Goal: Task Accomplishment & Management: Use online tool/utility

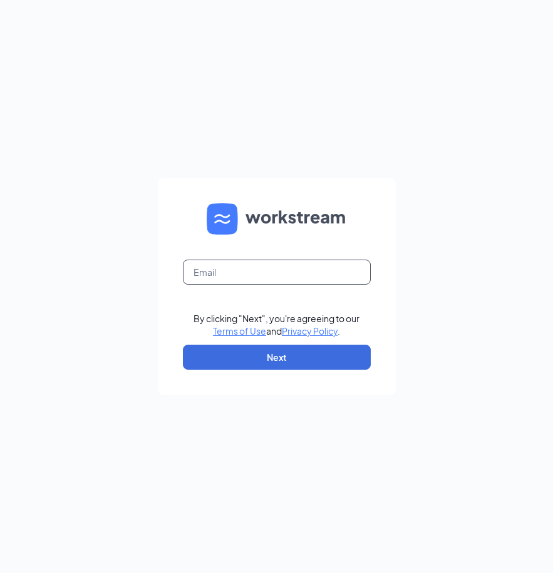
click at [260, 268] on input "text" at bounding box center [277, 272] width 188 height 25
type input "[EMAIL_ADDRESS][DOMAIN_NAME]"
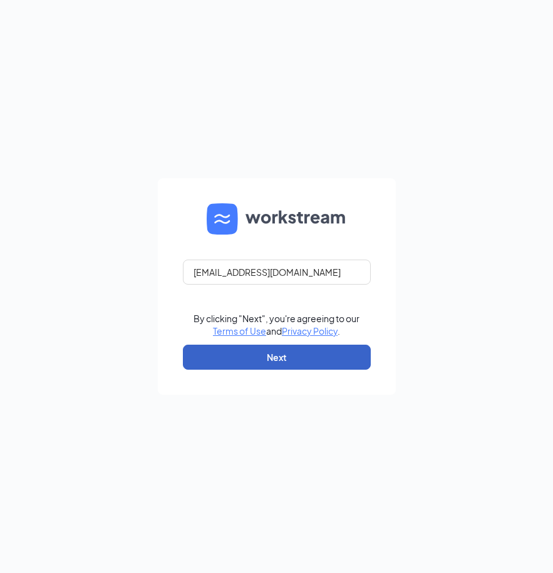
click at [255, 354] on button "Next" at bounding box center [277, 357] width 188 height 25
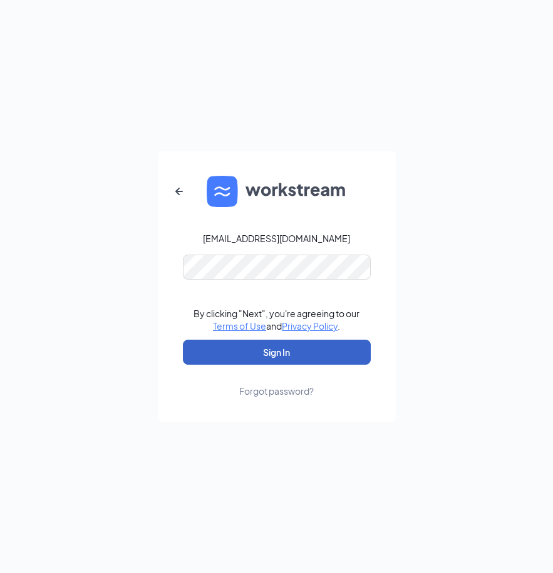
click at [247, 349] on button "Sign In" at bounding box center [277, 352] width 188 height 25
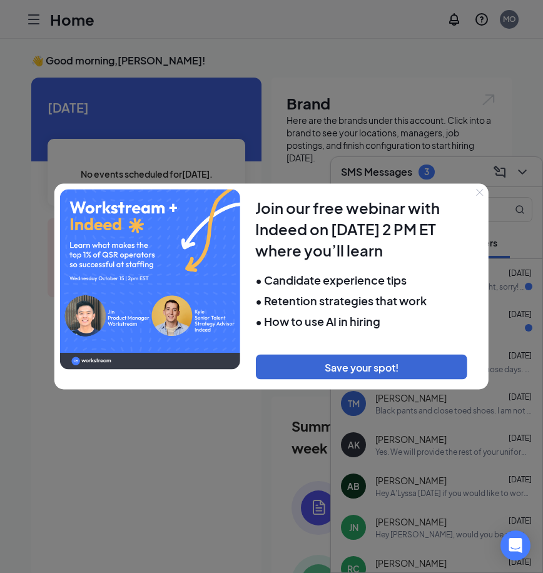
click at [479, 191] on icon "Close" at bounding box center [480, 193] width 8 height 8
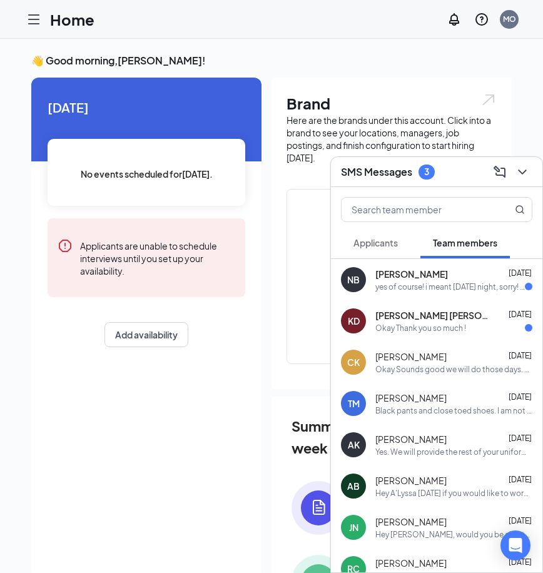
click at [29, 15] on icon "Hamburger" at bounding box center [34, 19] width 10 height 9
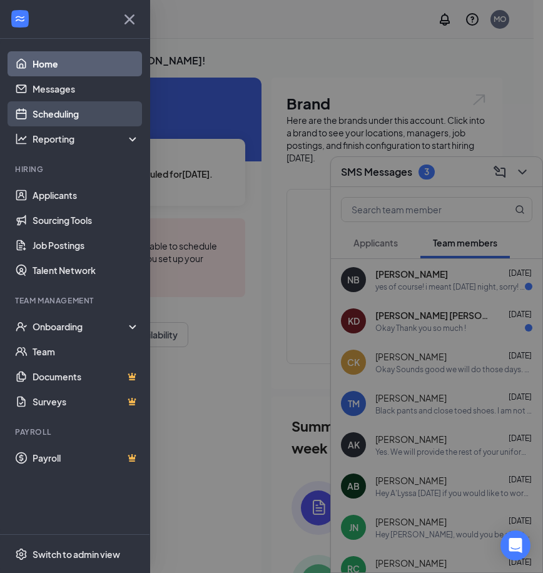
click at [79, 118] on link "Scheduling" at bounding box center [86, 113] width 107 height 25
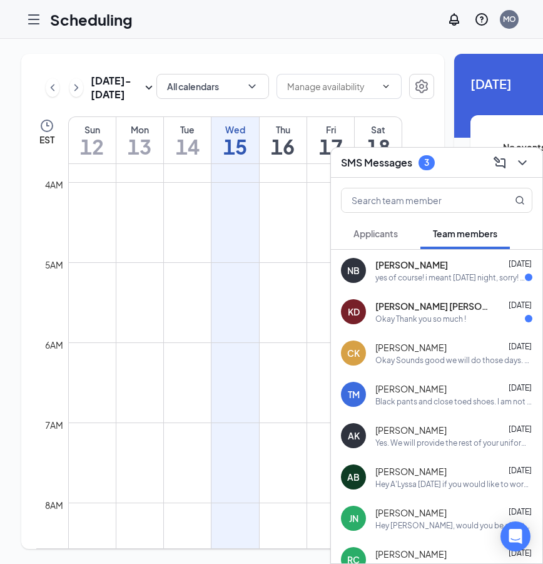
scroll to position [240, 0]
